Goal: Browse casually: Explore the website without a specific task or goal

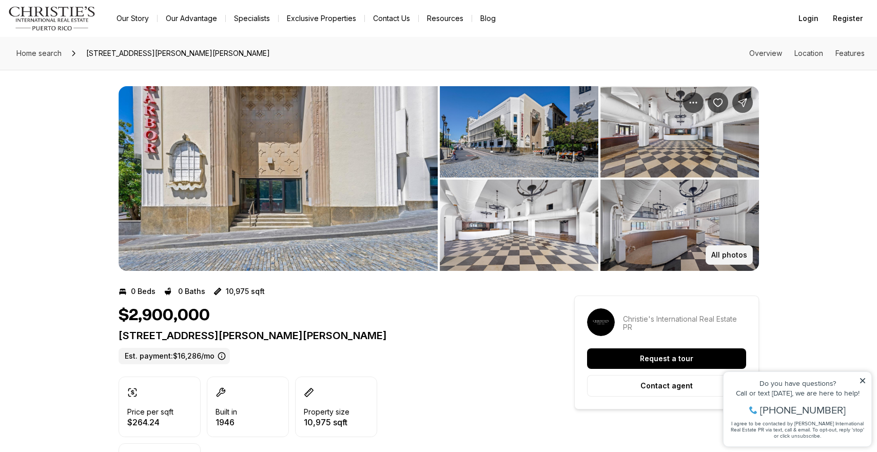
click at [734, 255] on p "All photos" at bounding box center [729, 255] width 36 height 8
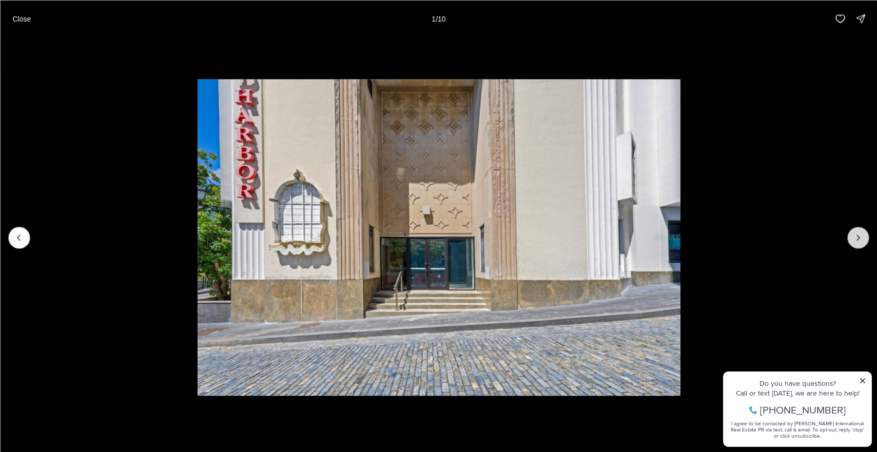
click at [852, 236] on button "Next slide" at bounding box center [858, 238] width 22 height 22
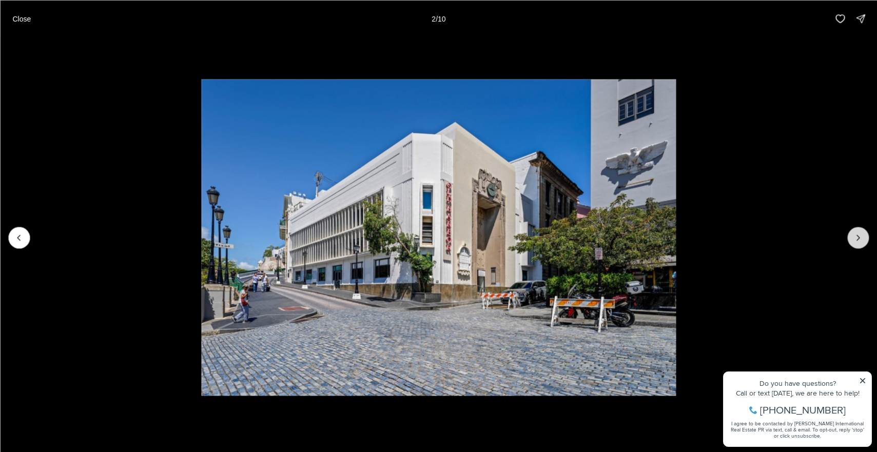
click at [852, 236] on button "Next slide" at bounding box center [858, 238] width 22 height 22
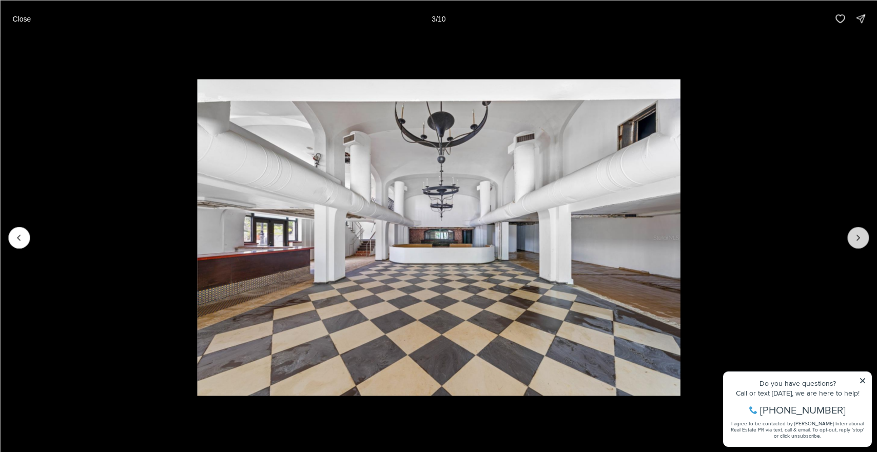
click at [852, 236] on button "Next slide" at bounding box center [858, 238] width 22 height 22
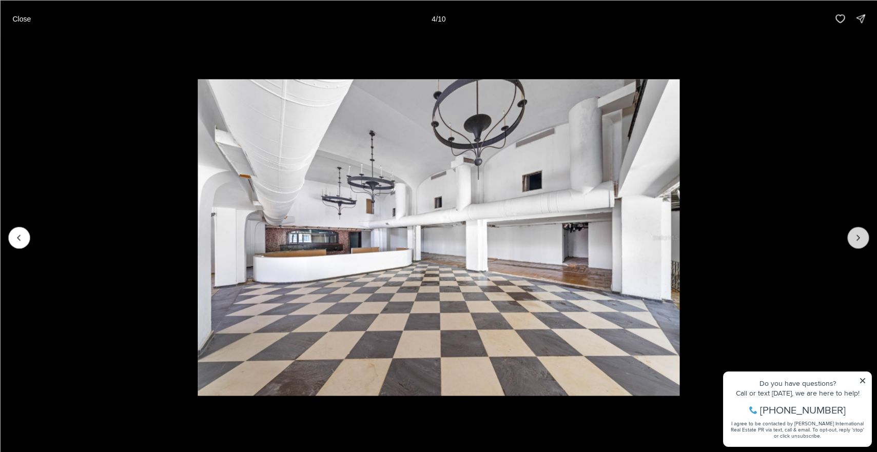
click at [852, 236] on button "Next slide" at bounding box center [858, 238] width 22 height 22
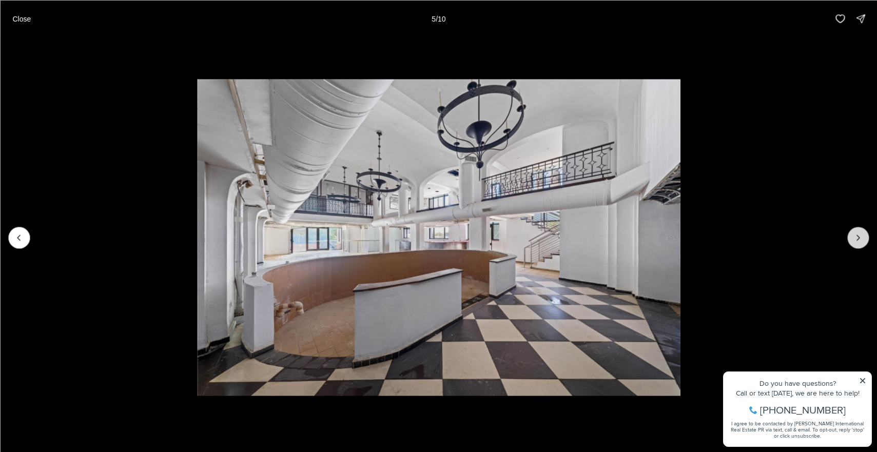
click at [852, 236] on button "Next slide" at bounding box center [858, 238] width 22 height 22
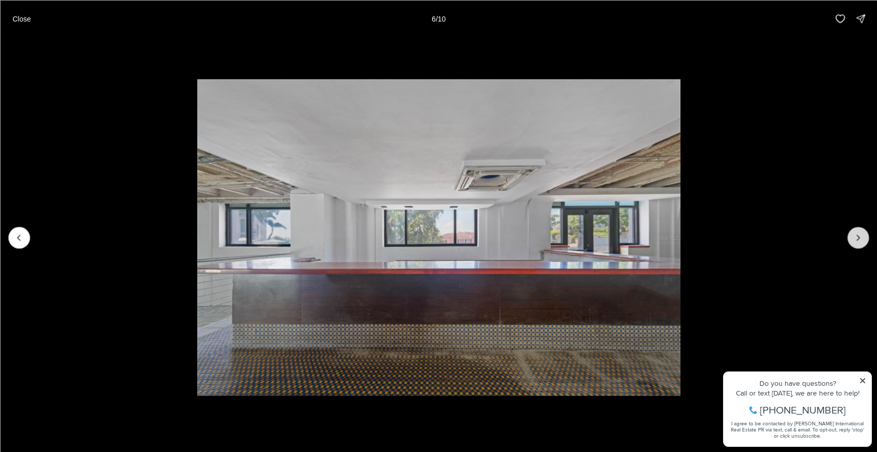
click at [852, 236] on button "Next slide" at bounding box center [858, 238] width 22 height 22
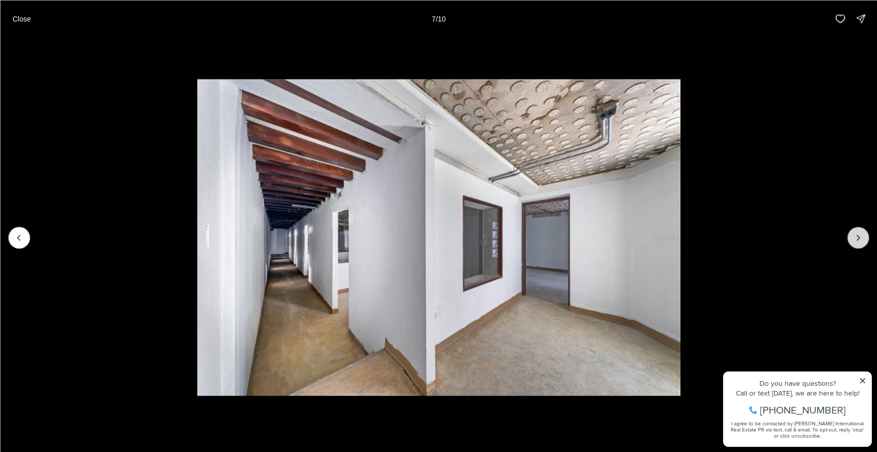
click at [852, 236] on button "Next slide" at bounding box center [858, 238] width 22 height 22
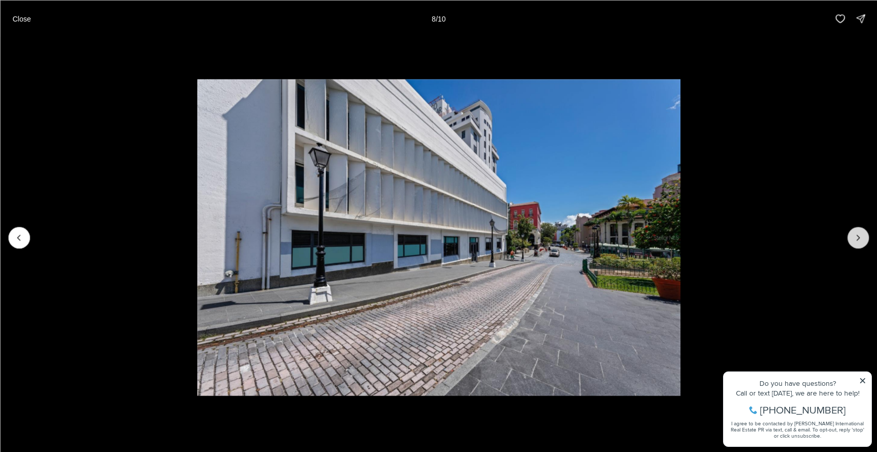
click at [852, 236] on button "Next slide" at bounding box center [858, 238] width 22 height 22
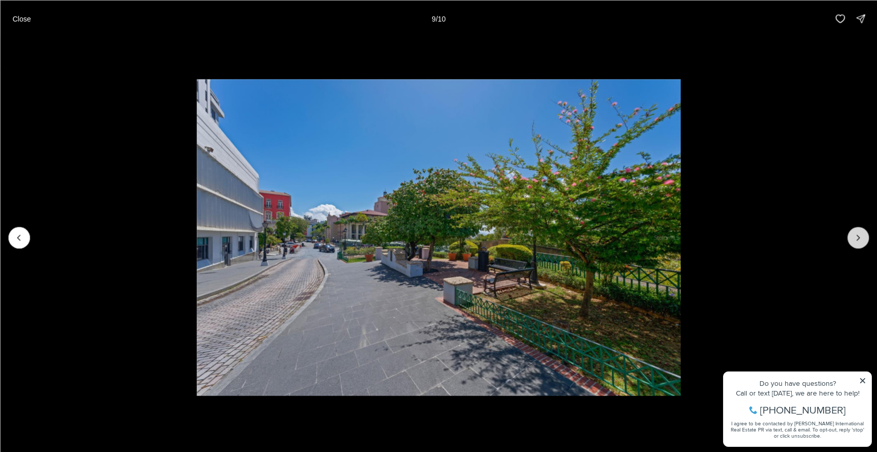
click at [852, 236] on button "Next slide" at bounding box center [858, 238] width 22 height 22
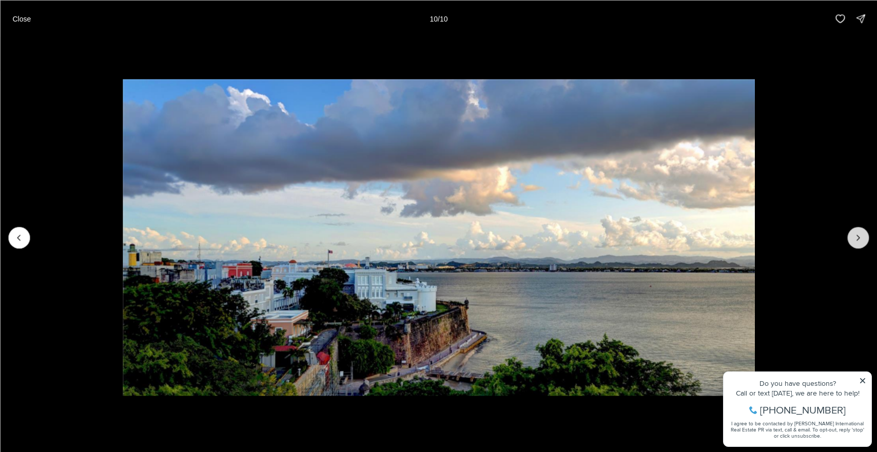
click at [852, 236] on div at bounding box center [858, 238] width 22 height 22
click at [22, 14] on p "Close" at bounding box center [21, 18] width 18 height 8
